Goal: Find specific page/section: Find specific page/section

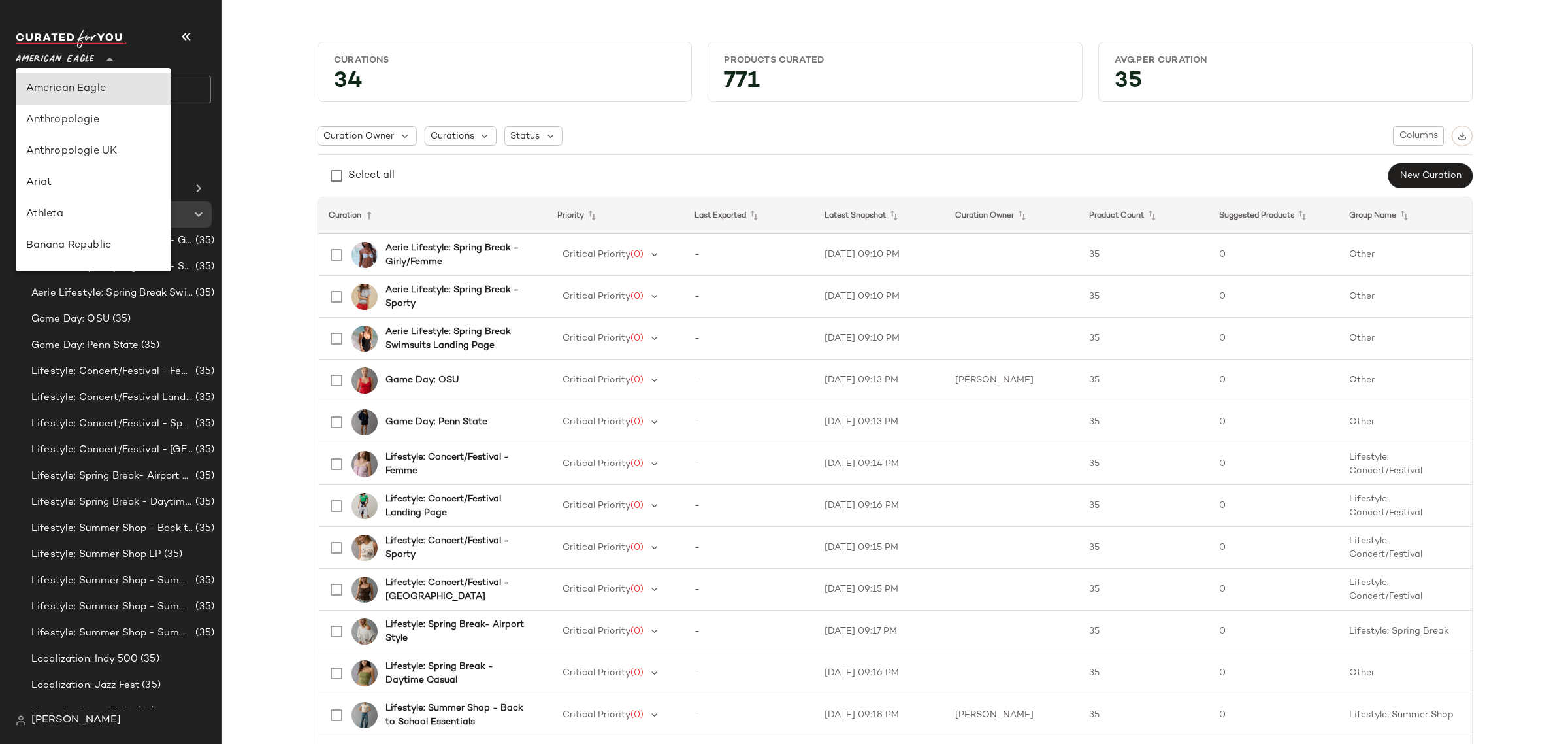
click at [106, 59] on icon at bounding box center [109, 59] width 15 height 15
click at [115, 99] on div "Debenhams" at bounding box center [93, 94] width 134 height 15
type input "**"
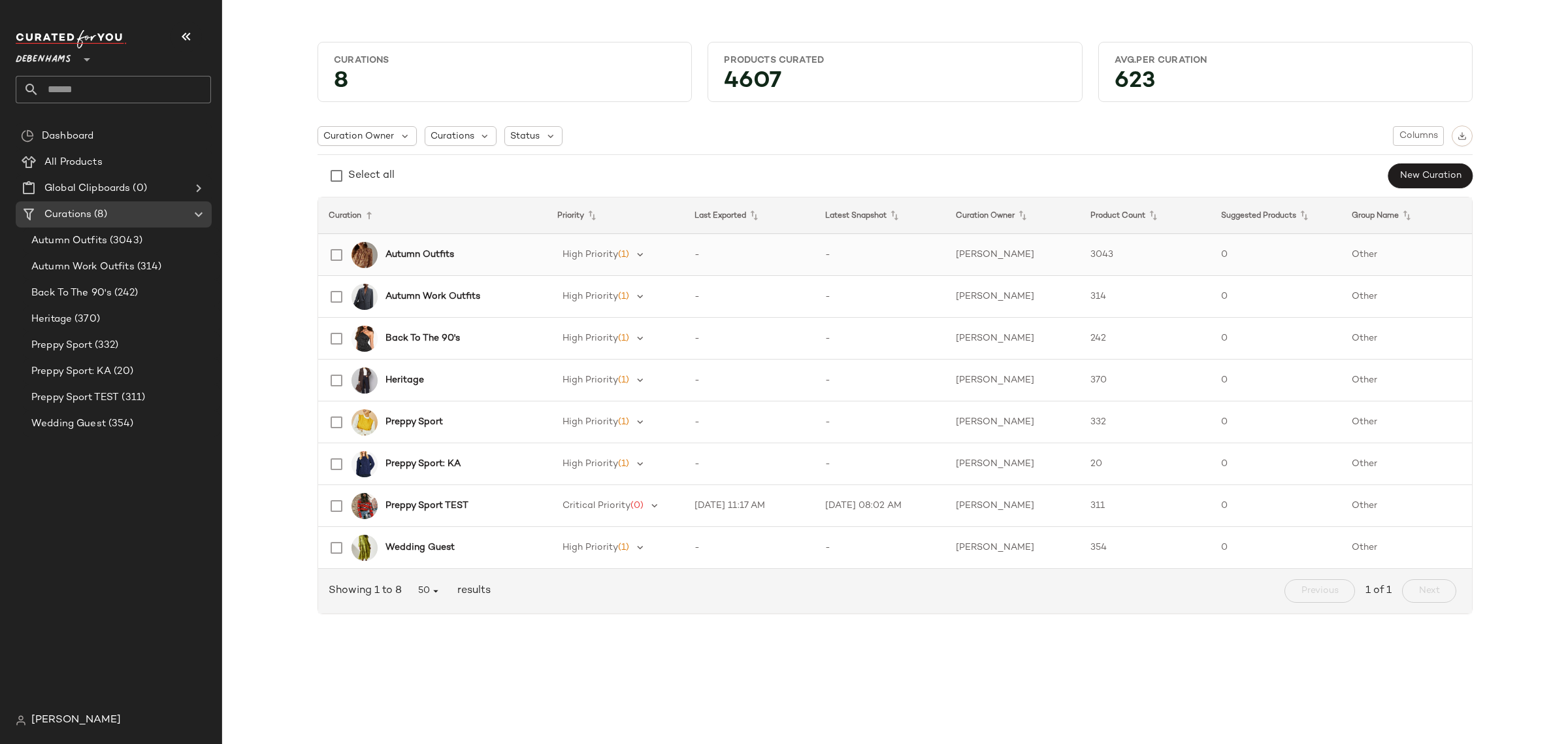
click at [442, 259] on b "Autumn Outfits" at bounding box center [420, 254] width 68 height 13
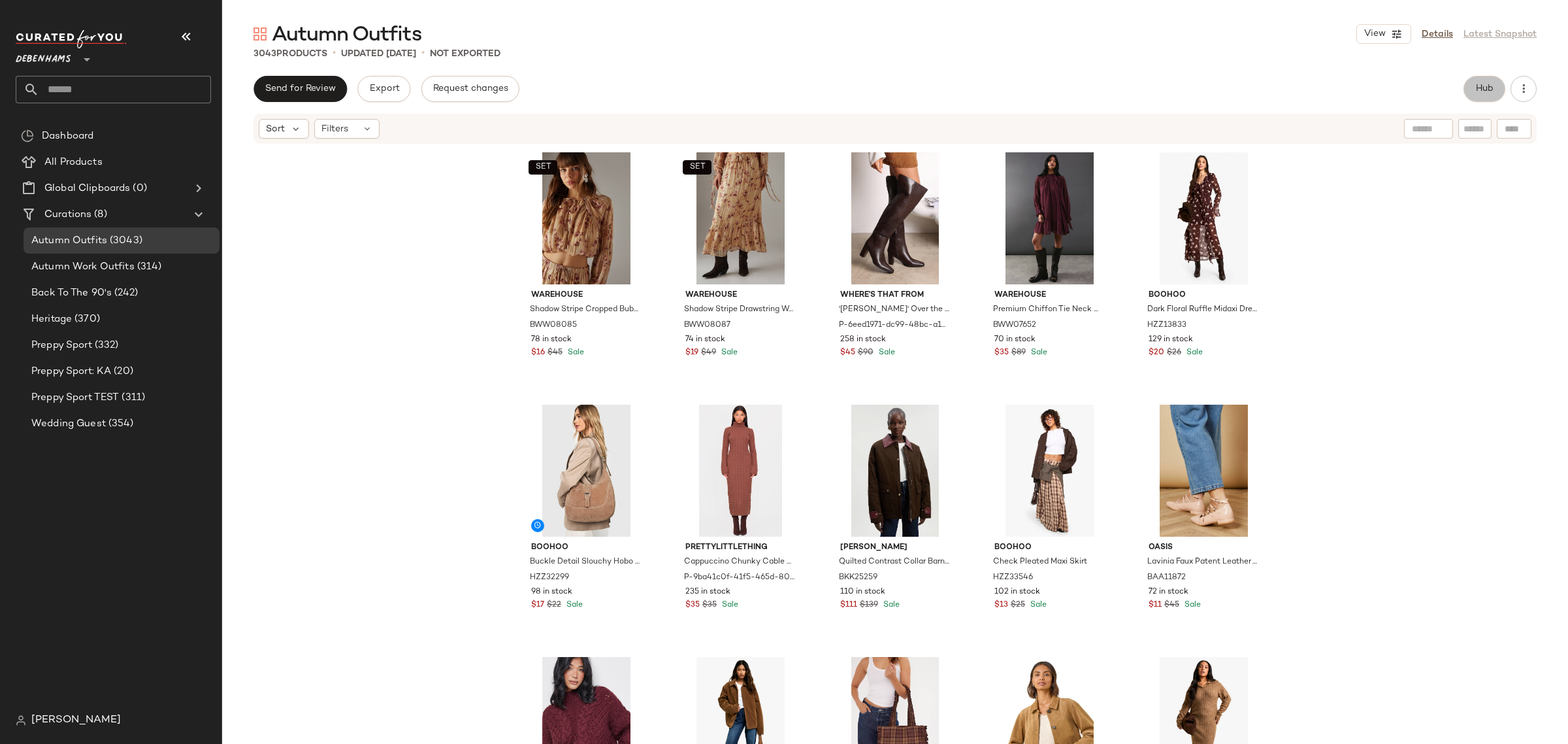
click at [1486, 90] on span "Hub" at bounding box center [1483, 89] width 18 height 11
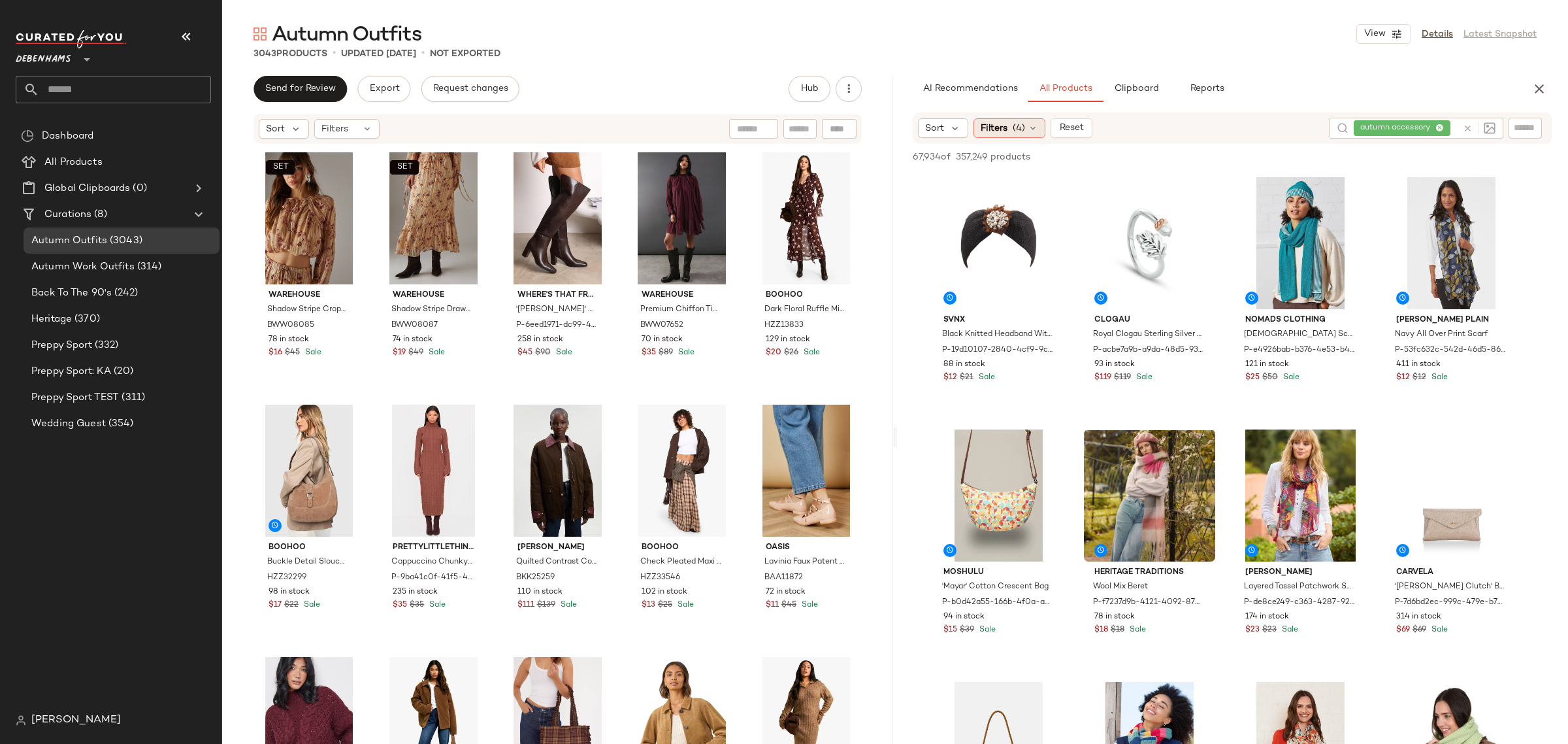
click at [1038, 129] on div "Filters (4)" at bounding box center [1009, 128] width 72 height 19
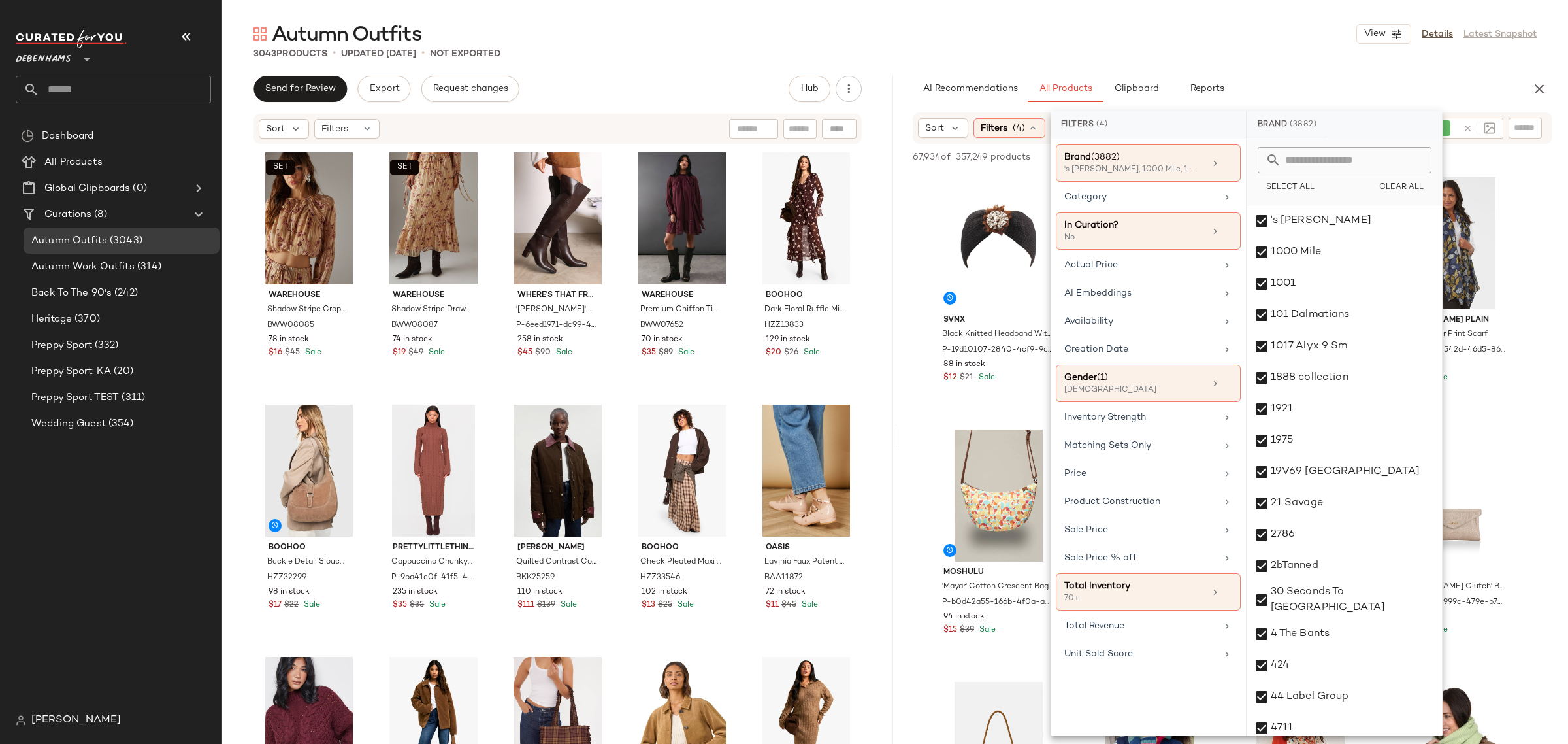
click at [1127, 40] on div "Autumn Outfits View Details Latest Snapshot" at bounding box center [895, 34] width 1346 height 26
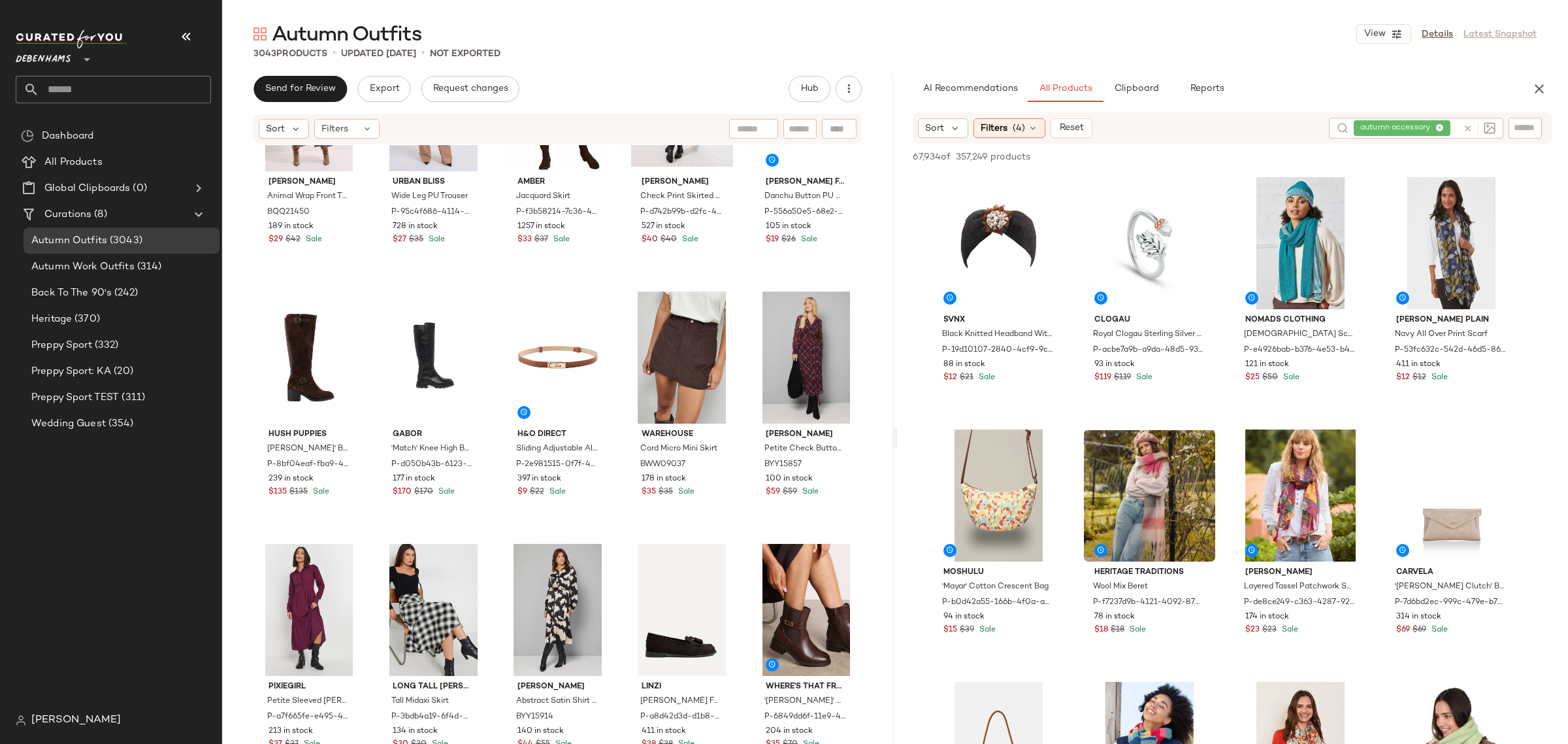
scroll to position [72555, 0]
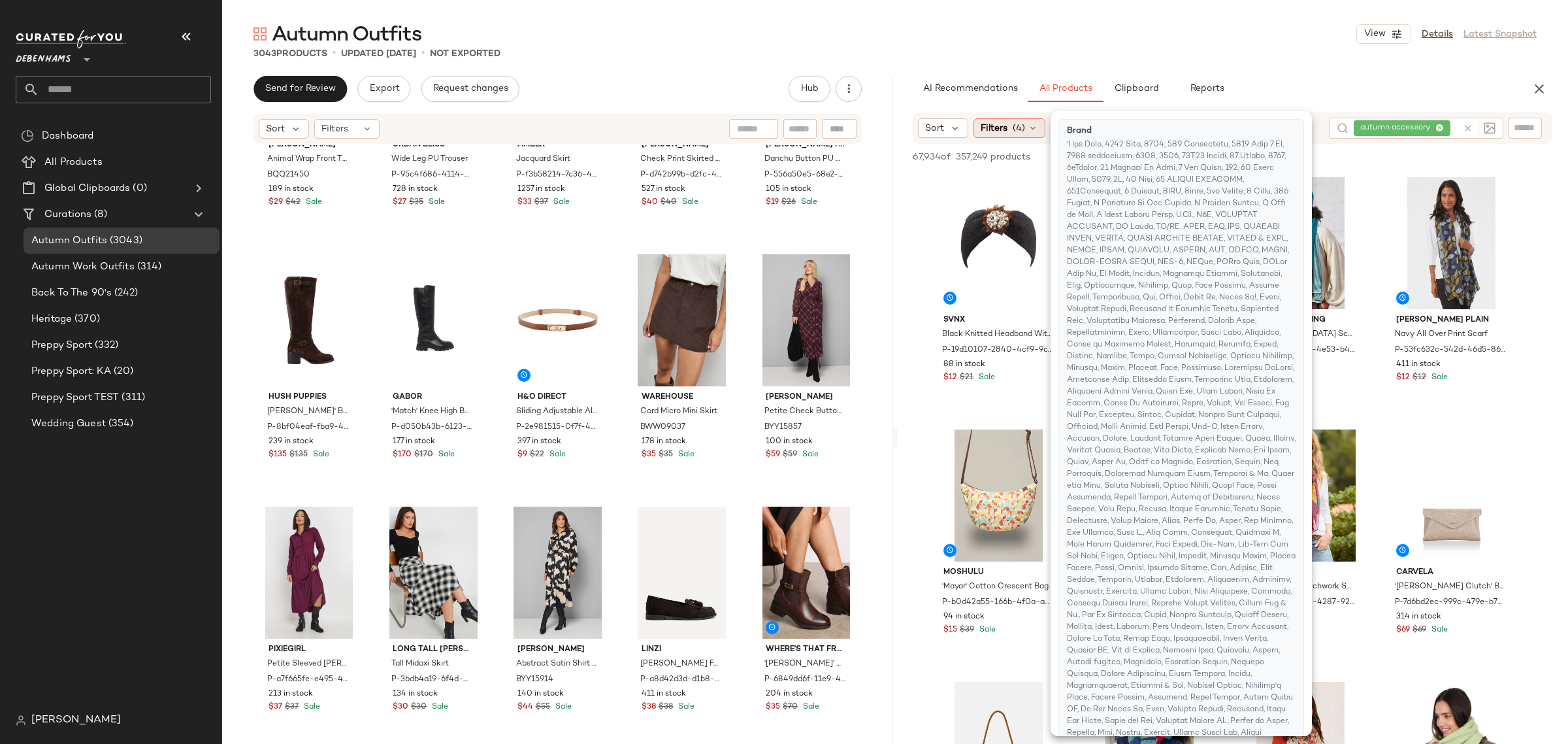
click at [1031, 132] on icon at bounding box center [1033, 128] width 11 height 11
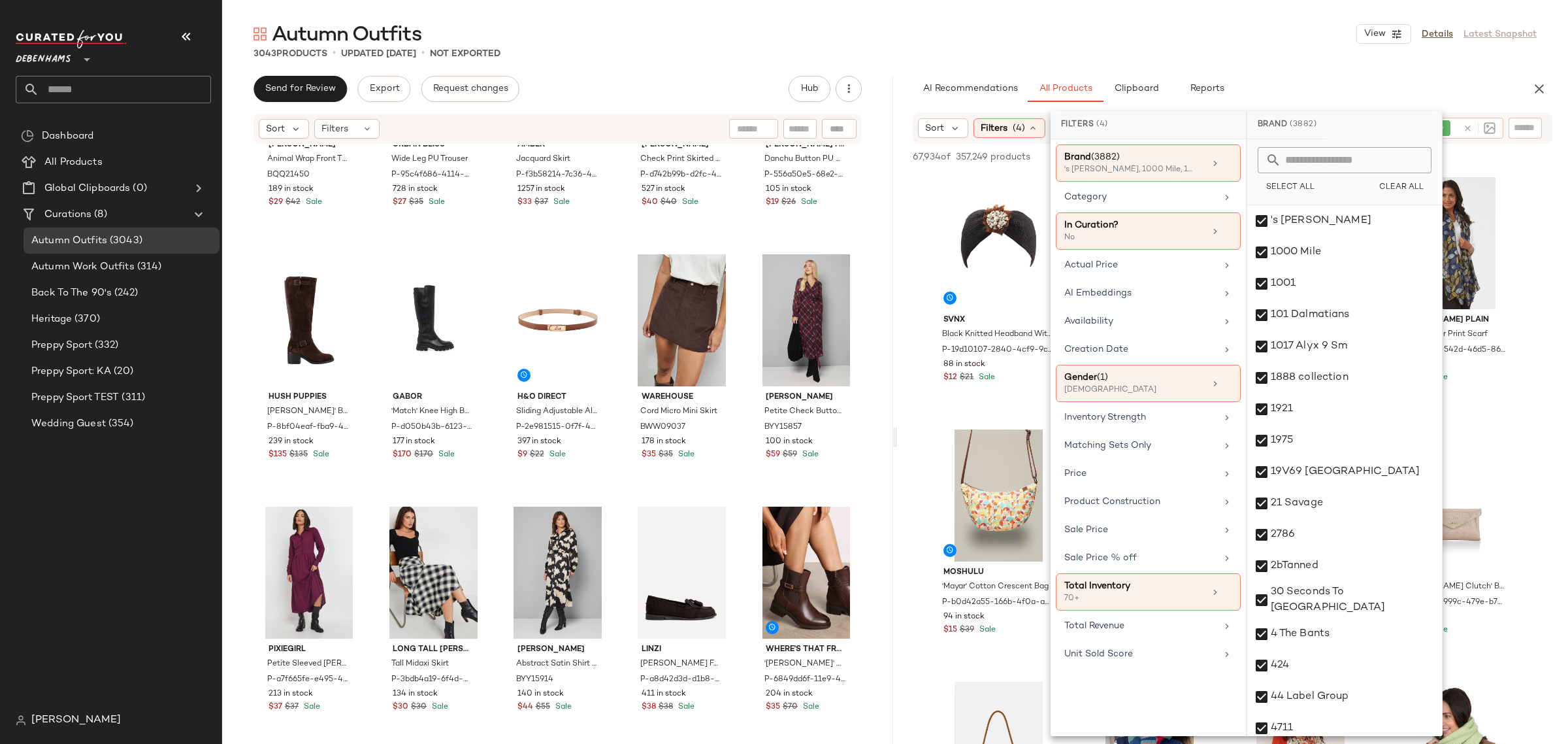
click at [942, 30] on div "Autumn Outfits View Details Latest Snapshot" at bounding box center [895, 34] width 1346 height 26
